Goal: Task Accomplishment & Management: Complete application form

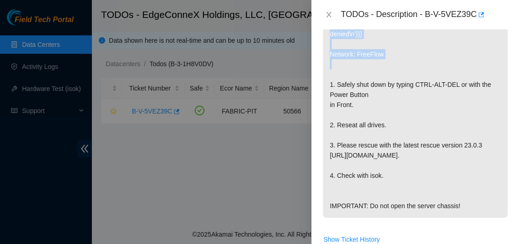
scroll to position [238, 0]
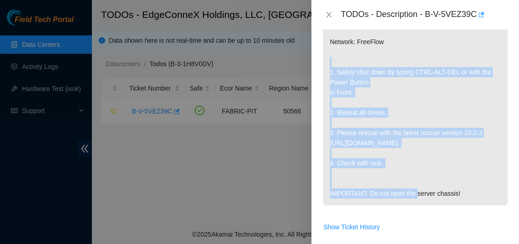
drag, startPoint x: 330, startPoint y: 134, endPoint x: 462, endPoint y: 169, distance: 136.1
click at [462, 169] on p "{"template":"pci" } {'isok_results': {'23.215.62.168': {'failed': 'Permission d…" at bounding box center [415, 92] width 185 height 226
copy p "1. Safely shut down by typing CTRL-ALT-DEL or with the Power Button in Front. 2…"
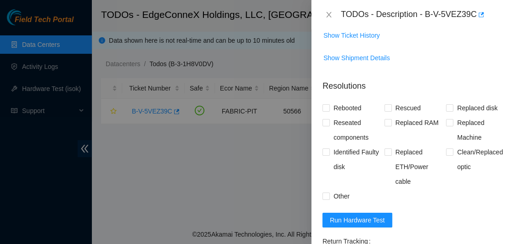
scroll to position [465, 0]
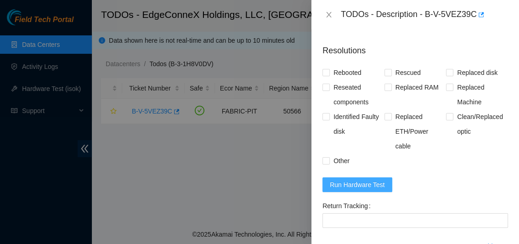
click at [368, 185] on span "Run Hardware Test" at bounding box center [357, 185] width 55 height 10
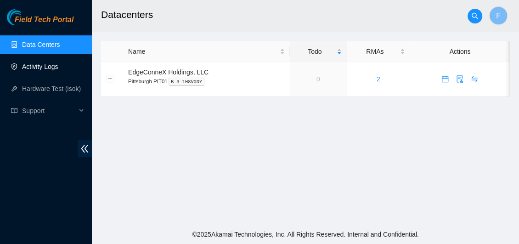
click at [42, 68] on link "Activity Logs" at bounding box center [40, 66] width 36 height 7
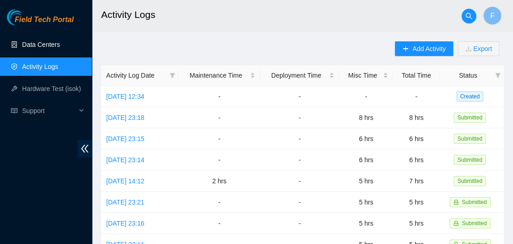
click at [42, 45] on link "Data Centers" at bounding box center [41, 44] width 38 height 7
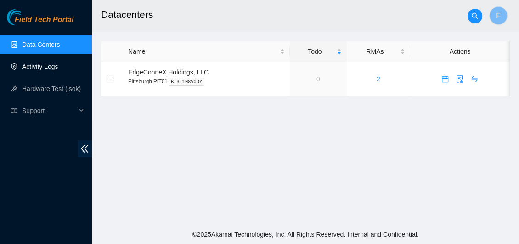
click at [26, 63] on link "Activity Logs" at bounding box center [40, 66] width 36 height 7
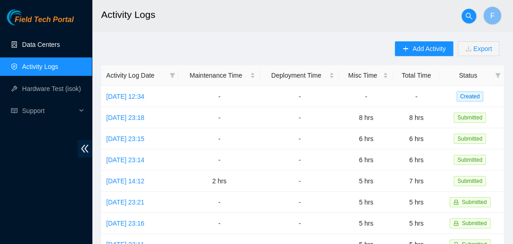
click at [39, 45] on link "Data Centers" at bounding box center [41, 44] width 38 height 7
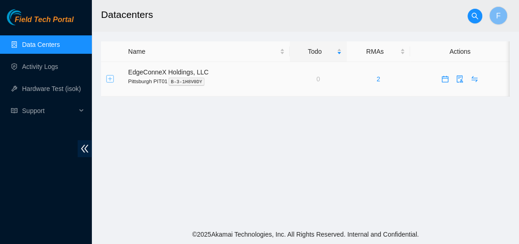
click at [111, 77] on button "Expand row" at bounding box center [110, 78] width 7 height 7
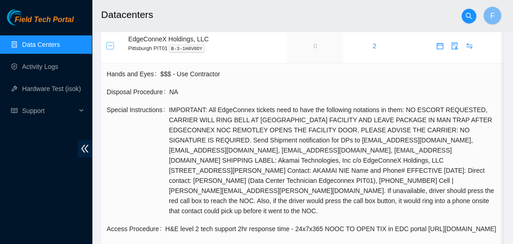
scroll to position [26, 0]
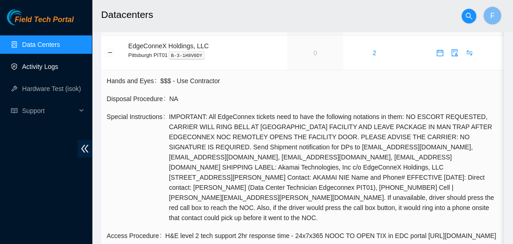
click at [56, 63] on link "Activity Logs" at bounding box center [40, 66] width 36 height 7
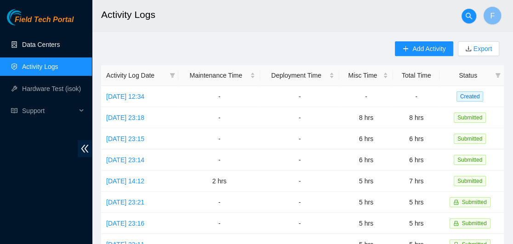
click at [33, 43] on link "Data Centers" at bounding box center [41, 44] width 38 height 7
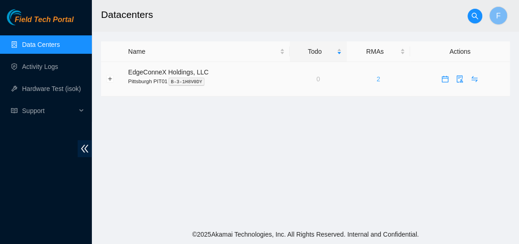
click at [379, 79] on link "2" at bounding box center [379, 78] width 4 height 7
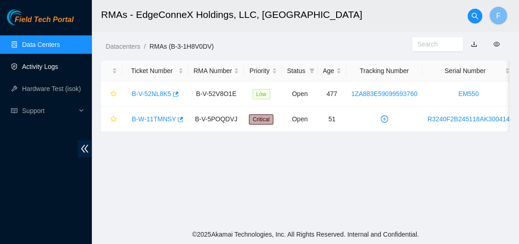
click at [50, 63] on link "Activity Logs" at bounding box center [40, 66] width 36 height 7
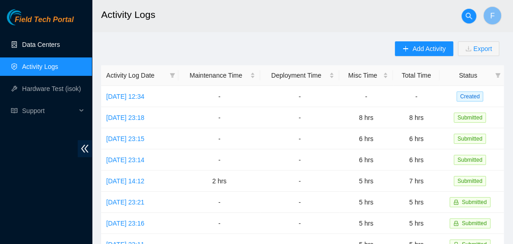
click at [48, 43] on link "Data Centers" at bounding box center [41, 44] width 38 height 7
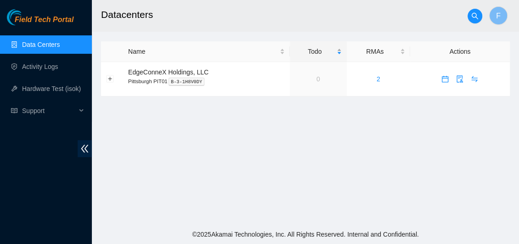
click at [338, 54] on div "Todo" at bounding box center [318, 51] width 47 height 10
click at [339, 49] on div "Todo" at bounding box center [318, 51] width 47 height 10
click at [281, 53] on div "Name" at bounding box center [206, 51] width 157 height 10
click at [280, 49] on div "Name" at bounding box center [206, 51] width 157 height 10
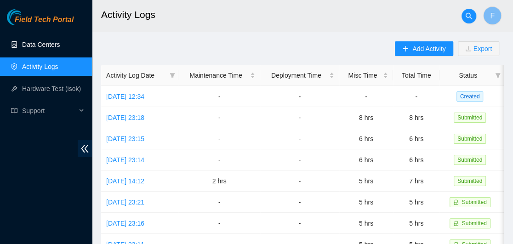
click at [37, 48] on link "Data Centers" at bounding box center [41, 44] width 38 height 7
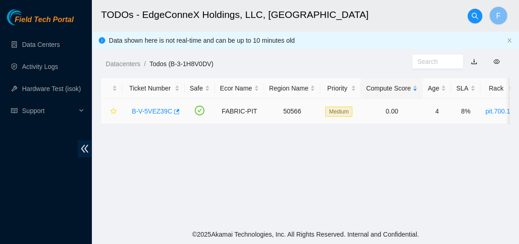
click at [153, 112] on link "B-V-5VEZ39C" at bounding box center [152, 111] width 40 height 7
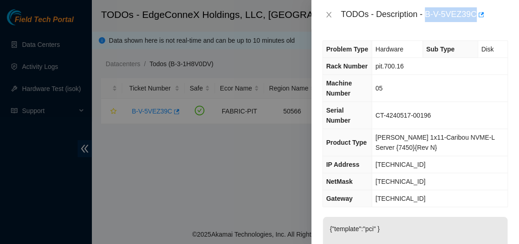
drag, startPoint x: 427, startPoint y: 15, endPoint x: 475, endPoint y: 18, distance: 47.9
click at [475, 18] on div "TODOs - Description - B-V-5VEZ39C" at bounding box center [424, 14] width 167 height 15
copy div "B-V-5VEZ39C"
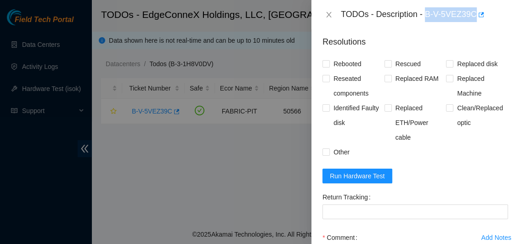
scroll to position [475, 0]
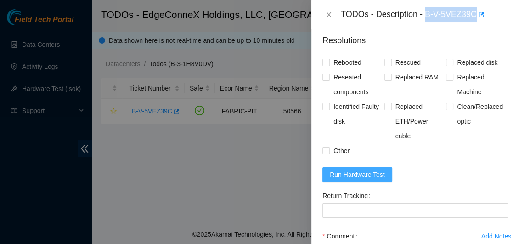
click at [374, 174] on span "Run Hardware Test" at bounding box center [357, 175] width 55 height 10
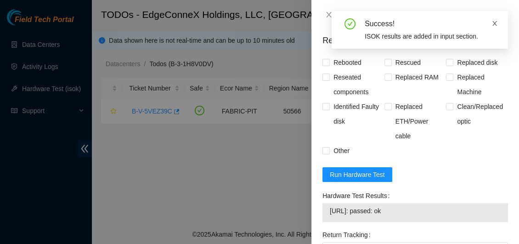
click at [497, 22] on icon "close" at bounding box center [495, 23] width 6 height 6
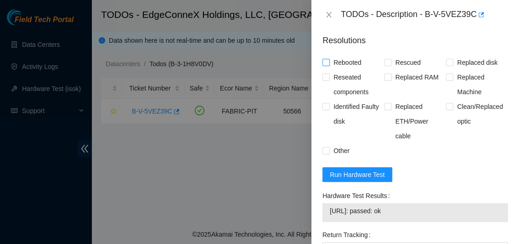
click at [323, 62] on input "Rebooted" at bounding box center [326, 62] width 6 height 6
checkbox input "true"
click at [385, 60] on input "Rescued" at bounding box center [388, 62] width 6 height 6
checkbox input "true"
click at [326, 77] on input "Reseated components" at bounding box center [326, 77] width 6 height 6
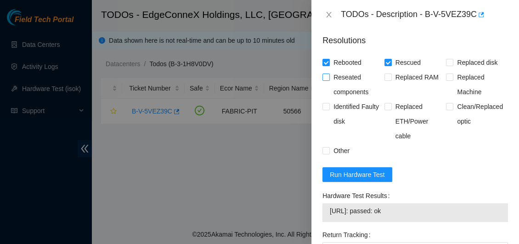
checkbox input "true"
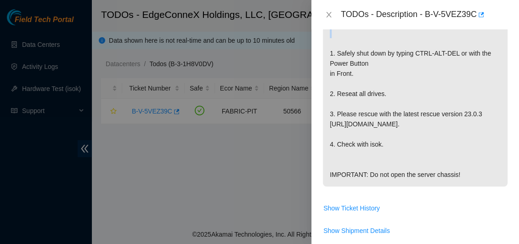
scroll to position [265, 0]
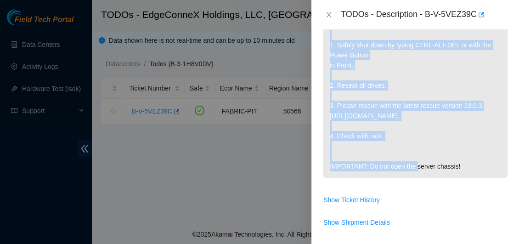
drag, startPoint x: 330, startPoint y: 131, endPoint x: 391, endPoint y: 137, distance: 61.8
click at [391, 137] on p "{"template":"pci" } {'isok_results': {'23.215.62.168': {'failed': 'Permission d…" at bounding box center [415, 65] width 185 height 226
copy p "1. Safely shut down by typing CTRL-ALT-DEL or with the Power Button in Front. 2…"
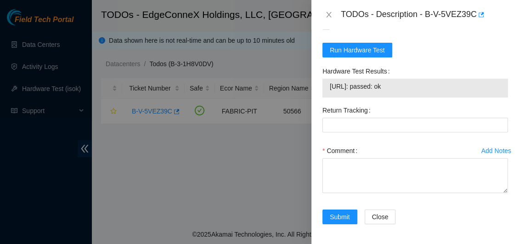
scroll to position [600, 0]
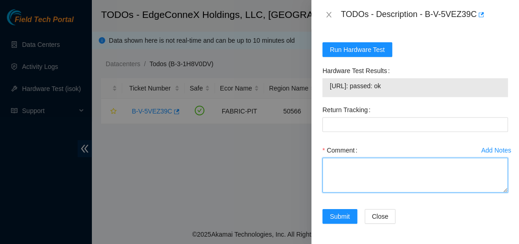
click at [373, 177] on textarea "Comment" at bounding box center [416, 175] width 186 height 35
paste textarea "1. Safely shut down by typing CTRL-ALT-DEL or with the Power Button in Front. 2…"
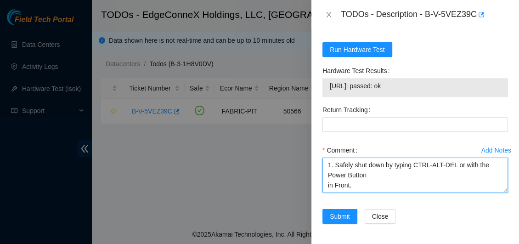
drag, startPoint x: 336, startPoint y: 165, endPoint x: 314, endPoint y: 167, distance: 22.1
click at [314, 167] on div "Problem Type Hardware Sub Type Disk Rack Number pit.700.16 Machine Number 05 Se…" at bounding box center [416, 136] width 208 height 215
click at [335, 167] on textarea "1. Safely shut down by typing CTRL-ALT-DEL or with the Power Button in Front. 2…" at bounding box center [416, 175] width 186 height 35
click at [447, 164] on textarea "Safely shut down by typing CTRL-ALT-DEL or with the Power Button in Front. 2. R…" at bounding box center [416, 175] width 186 height 35
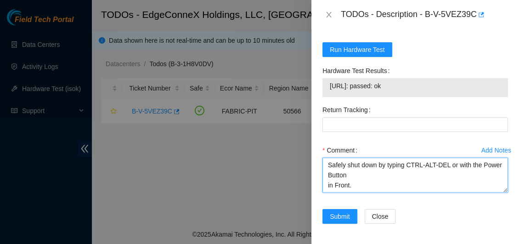
click at [453, 165] on textarea "Safely shut down by typing CTRL-ALT-DEL or with the Power Button in Front. 2. R…" at bounding box center [416, 175] width 186 height 35
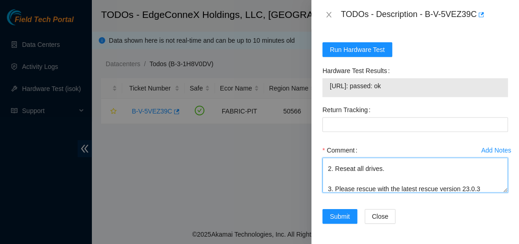
scroll to position [33, 0]
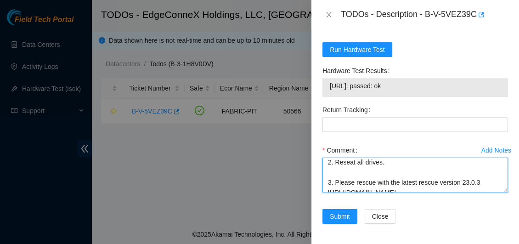
click at [333, 163] on textarea "Safely shut down by typing with the Power Button in Front. 2. Reseat all drives…" at bounding box center [416, 175] width 186 height 35
click at [348, 162] on textarea "Safely shut down by typing with the Power Button in Front. Reseat all drives. 3…" at bounding box center [416, 175] width 186 height 35
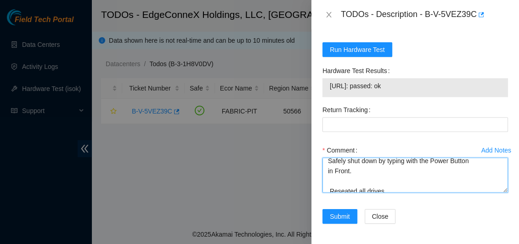
scroll to position [0, 0]
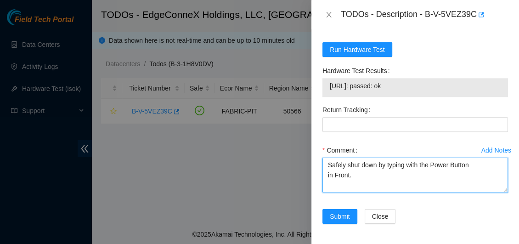
click at [346, 183] on textarea "Safely shut down by typing with the Power Button in Front. Reseated all drives.…" at bounding box center [416, 175] width 186 height 35
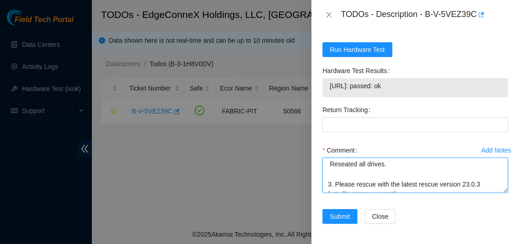
click at [355, 183] on textarea "Safely shut down by typing with the Power Button in Front. Reseated all drives.…" at bounding box center [416, 175] width 186 height 35
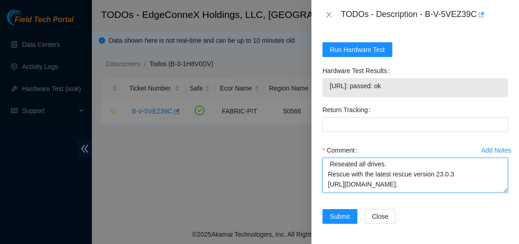
click at [348, 173] on textarea "Safely shut down by typing with the Power Button in Front. Reseated all drives.…" at bounding box center [416, 175] width 186 height 35
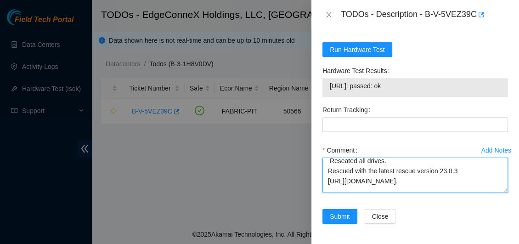
scroll to position [71, 0]
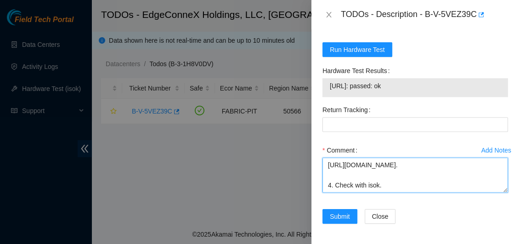
drag, startPoint x: 466, startPoint y: 184, endPoint x: 332, endPoint y: 170, distance: 135.4
click at [332, 170] on textarea "Safely shut down by typing with the Power Button in Front. Reseated all drives.…" at bounding box center [416, 175] width 186 height 35
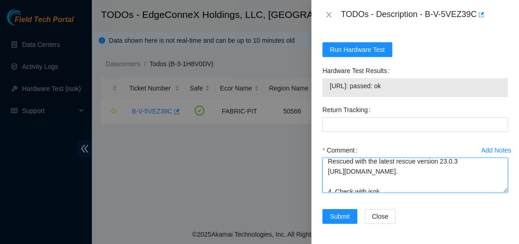
click at [334, 188] on textarea "Safely shut down by typing with the Power Button in Front. Reseated all drives.…" at bounding box center [416, 175] width 186 height 35
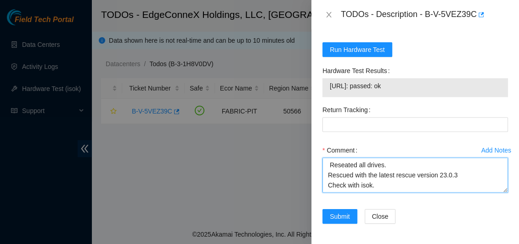
click at [345, 167] on textarea "Safely shut down by typing with the Power Button in Front. Reseated all drives.…" at bounding box center [416, 175] width 186 height 35
click at [384, 165] on textarea "Safely shut down by typing with the Power Button in Front. Reseated all drives.…" at bounding box center [416, 175] width 186 height 35
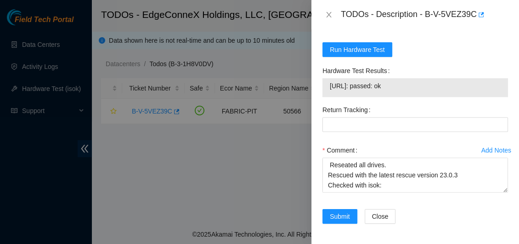
drag, startPoint x: 413, startPoint y: 79, endPoint x: 315, endPoint y: 84, distance: 98.0
click at [315, 84] on div "Problem Type Hardware Sub Type Disk Rack Number pit.700.16 Machine Number 05 Se…" at bounding box center [416, 136] width 208 height 215
copy tbody "23.215.62.168: passed: ok"
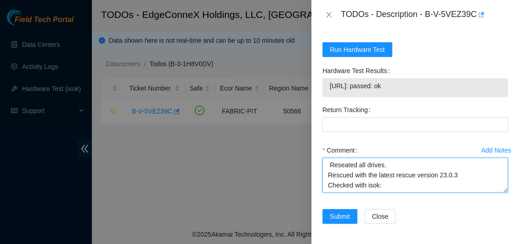
click at [387, 169] on textarea "Safely shut down by typing with the Power Button in Front. Reseated all drives.…" at bounding box center [416, 175] width 186 height 35
paste textarea "23.215.62.168: passed: ok"
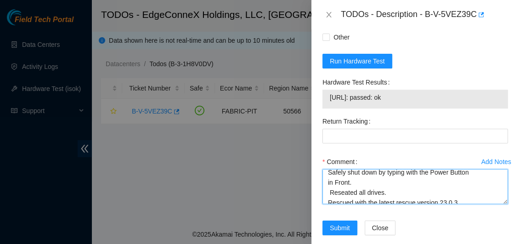
scroll to position [0, 0]
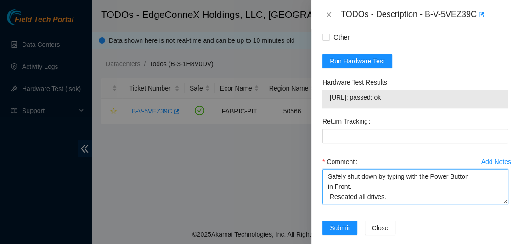
click at [333, 188] on textarea "Safely shut down by typing with the Power Button in Front. Reseated all drives.…" at bounding box center [416, 186] width 186 height 35
click at [379, 189] on textarea "Safely shut down by typing with the Power Button in Front. Reseated all drives.…" at bounding box center [416, 186] width 186 height 35
paste textarea "pressing the Power Button in front. Reseated all drives. Rescued with the lates…"
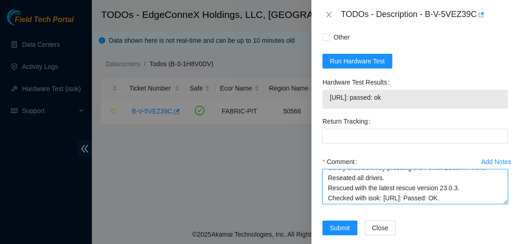
scroll to position [10, 0]
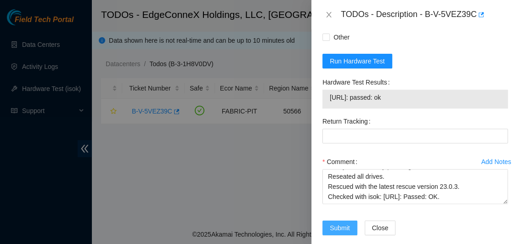
click at [343, 226] on span "Submit" at bounding box center [340, 228] width 20 height 10
type textarea "1. Safely shut down by typing CTRL-ALT-DEL or with the Power Button in Front. 2…"
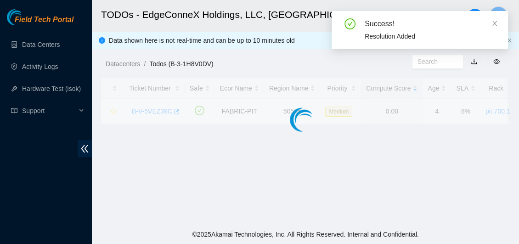
scroll to position [316, 0]
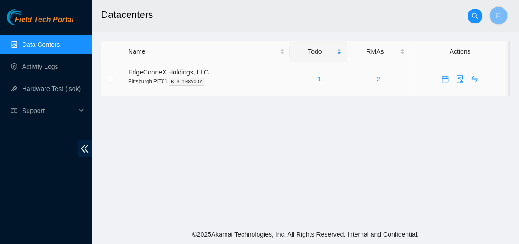
click at [317, 79] on link "-1" at bounding box center [318, 78] width 6 height 7
click at [318, 81] on link "-1" at bounding box center [318, 78] width 6 height 7
